Goal: Communication & Community: Answer question/provide support

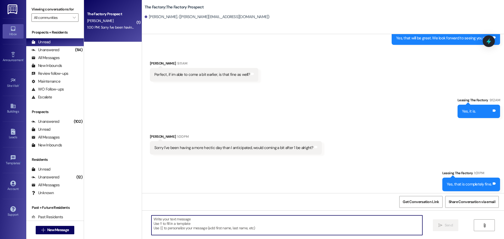
scroll to position [230, 0]
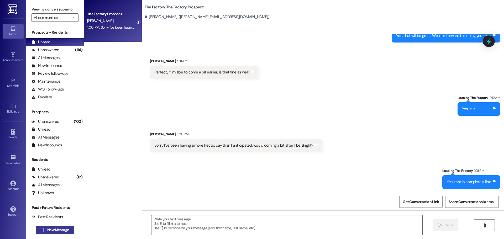
click at [55, 232] on span "New Message" at bounding box center [58, 231] width 22 height 6
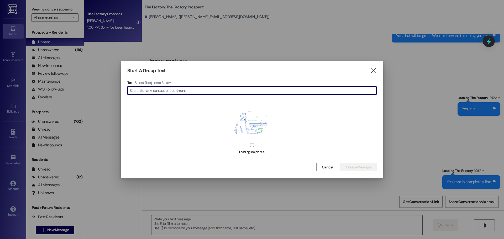
click at [141, 90] on input at bounding box center [253, 90] width 247 height 7
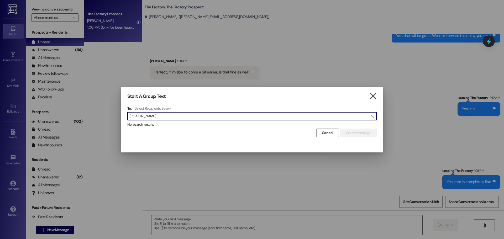
type input "[PERSON_NAME]"
click at [373, 97] on icon "" at bounding box center [373, 97] width 7 height 6
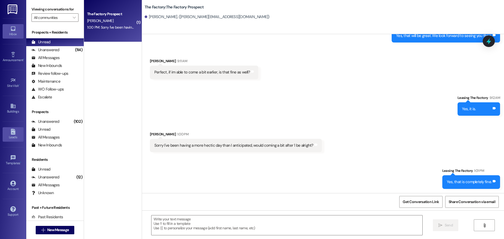
click at [14, 132] on icon at bounding box center [13, 132] width 4 height 6
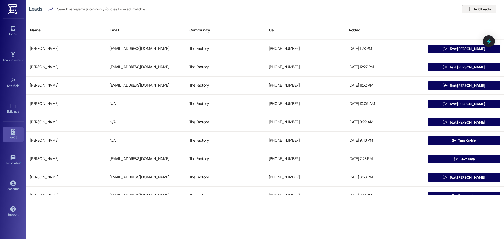
click at [478, 9] on span "Add Leads" at bounding box center [482, 10] width 17 height 6
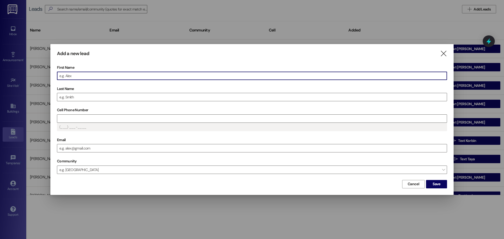
click at [77, 74] on input "First Name" at bounding box center [252, 76] width 390 height 8
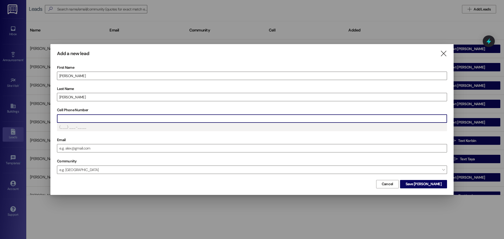
click at [78, 117] on input "Cell Phone Number" at bounding box center [252, 119] width 390 height 8
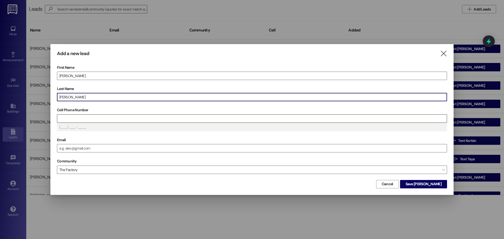
click at [68, 120] on input "Cell Phone Number" at bounding box center [252, 119] width 390 height 8
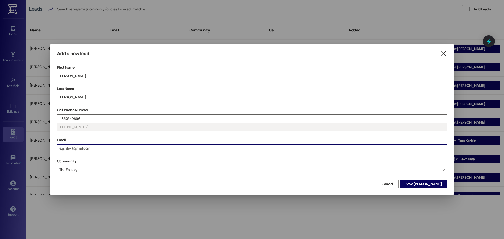
click at [66, 151] on input "Email" at bounding box center [252, 149] width 390 height 8
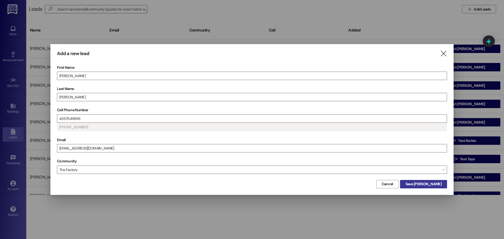
click at [432, 186] on span "Save [PERSON_NAME]" at bounding box center [424, 185] width 36 height 6
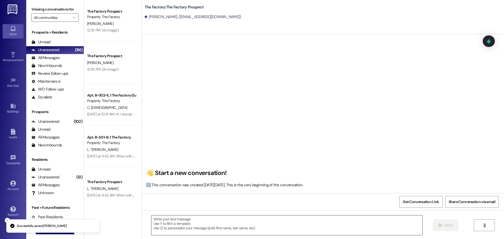
click at [152, 220] on textarea at bounding box center [287, 226] width 271 height 20
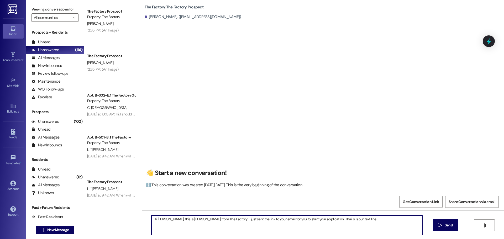
click at [315, 219] on textarea "Hi [PERSON_NAME], this is [PERSON_NAME] from The Factory! I just sent the link …" at bounding box center [287, 226] width 271 height 20
click at [321, 220] on textarea "Hi [PERSON_NAME], this is [PERSON_NAME] from The Factory! I just sent the link …" at bounding box center [287, 226] width 271 height 20
click at [340, 220] on textarea "Hi [PERSON_NAME], this is [PERSON_NAME] from The Factory! I just sent the link …" at bounding box center [287, 226] width 271 height 20
type textarea "Hi [PERSON_NAME], this is [PERSON_NAME] from The Factory! I just sent the link …"
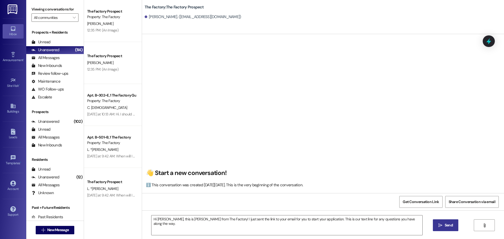
click at [446, 225] on span "Send" at bounding box center [449, 226] width 8 height 6
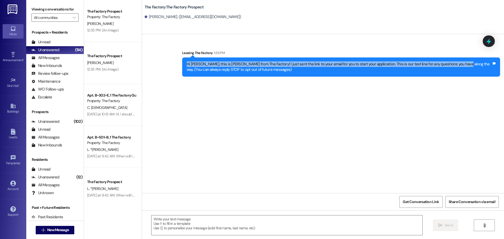
drag, startPoint x: 184, startPoint y: 63, endPoint x: 452, endPoint y: 63, distance: 268.0
click at [452, 63] on div "Hi [PERSON_NAME], this is [PERSON_NAME] from The Factory! I just sent the link …" at bounding box center [339, 66] width 305 height 11
click at [187, 63] on div "Hi [PERSON_NAME], this is [PERSON_NAME] from The Factory! I just sent the link …" at bounding box center [339, 66] width 305 height 11
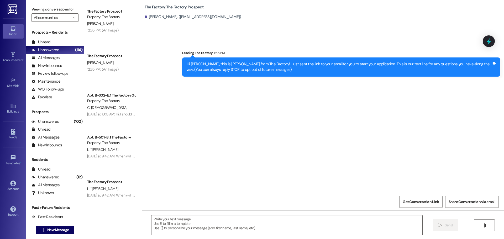
click at [204, 97] on div "Sent via SMS Leasing The Factory 1:55 PM Hi [PERSON_NAME], this is [PERSON_NAME…" at bounding box center [323, 113] width 362 height 159
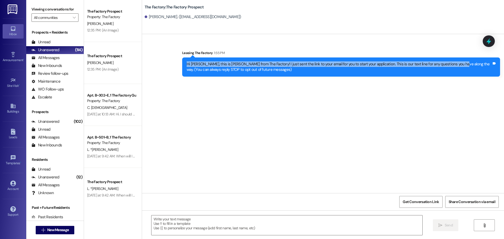
drag, startPoint x: 184, startPoint y: 64, endPoint x: 450, endPoint y: 61, distance: 266.4
click at [450, 61] on div "Hi [PERSON_NAME], this is [PERSON_NAME] from The Factory! I just sent the link …" at bounding box center [339, 66] width 305 height 11
copy div "Hi [PERSON_NAME], this is [PERSON_NAME] from The Factory! I just sent the link …"
